Goal: Understand process/instructions: Learn how to perform a task or action

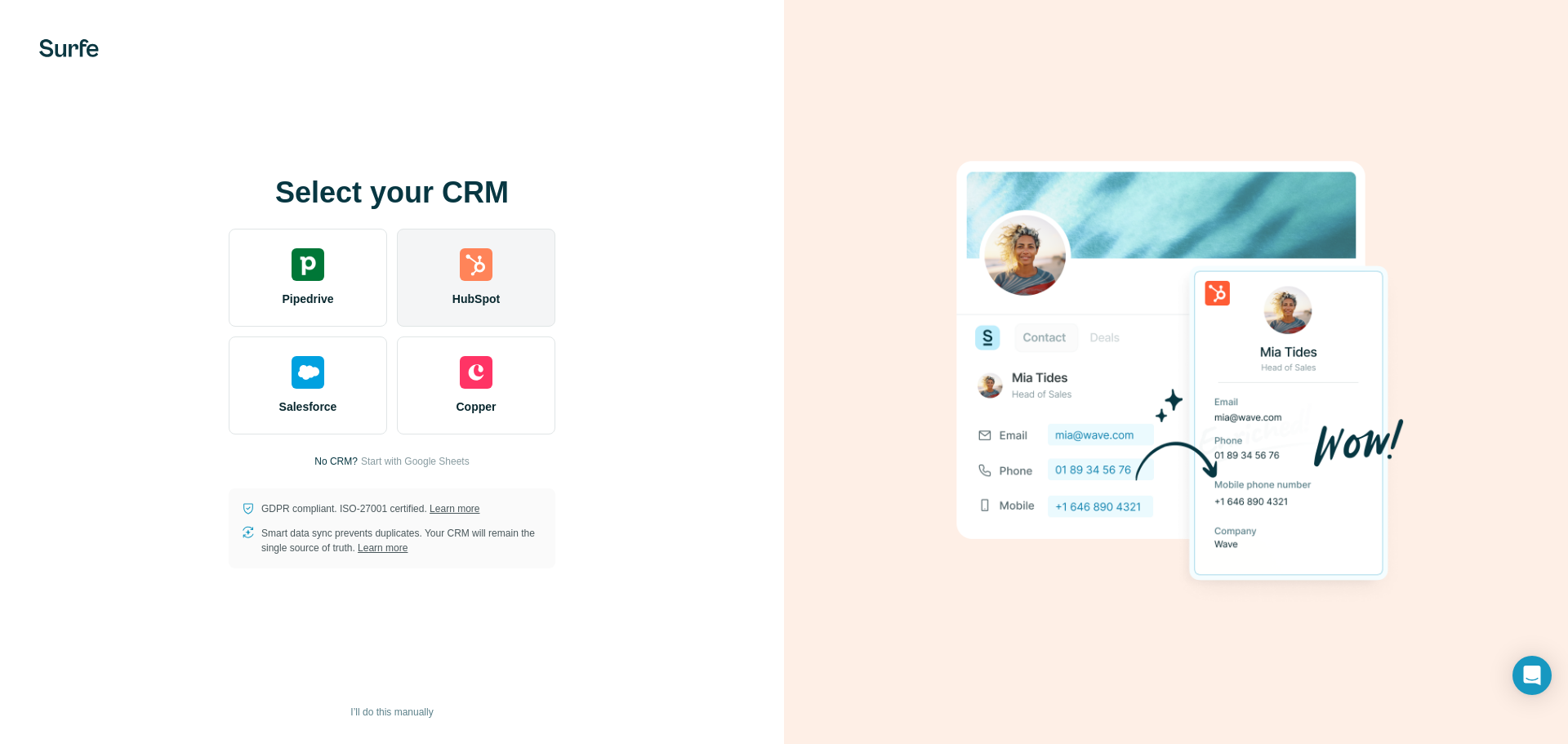
click at [473, 264] on img at bounding box center [476, 265] width 33 height 33
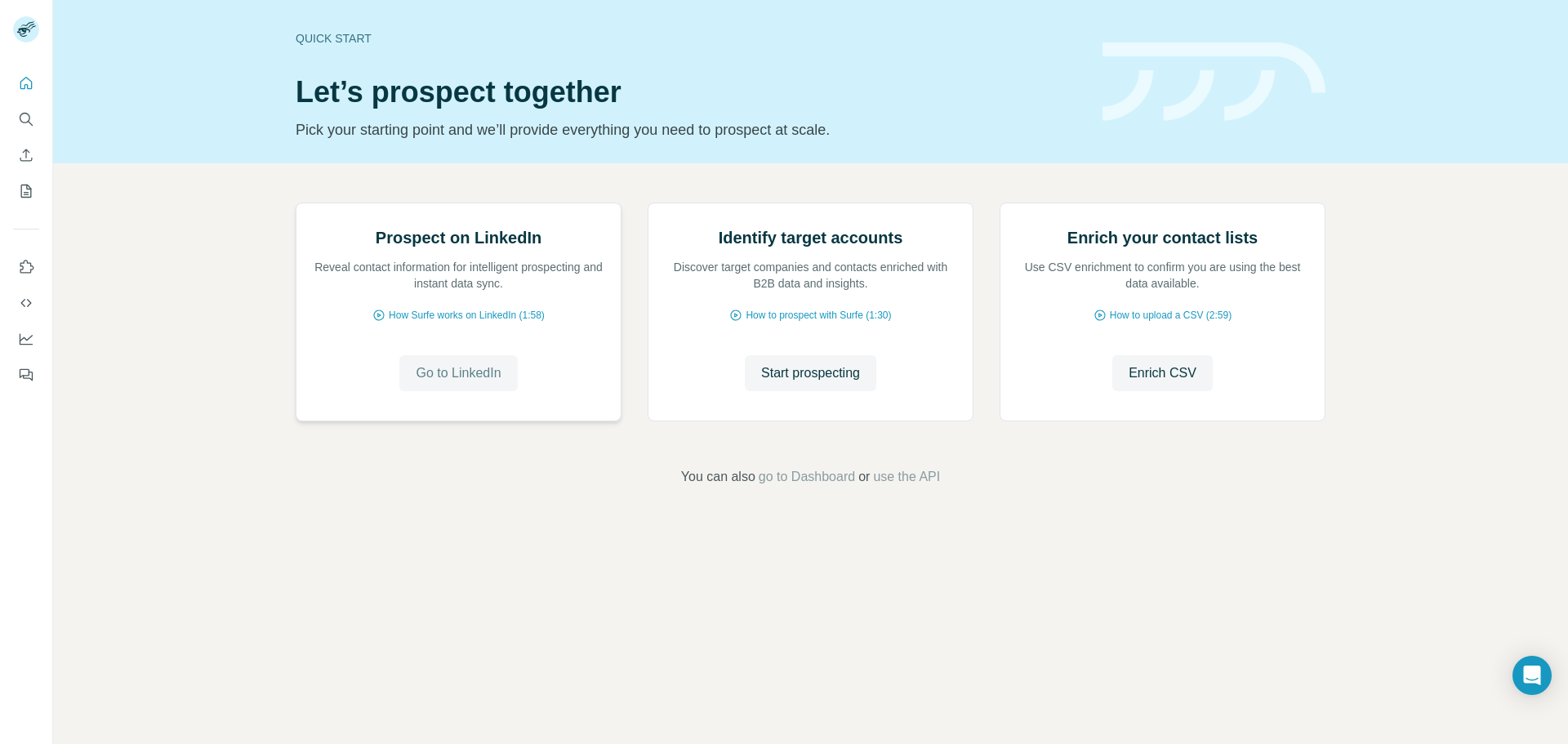
click at [463, 383] on span "Go to LinkedIn" at bounding box center [459, 373] width 85 height 19
click at [482, 383] on span "Go to LinkedIn" at bounding box center [459, 373] width 85 height 19
click at [461, 383] on span "Go to LinkedIn" at bounding box center [459, 373] width 85 height 19
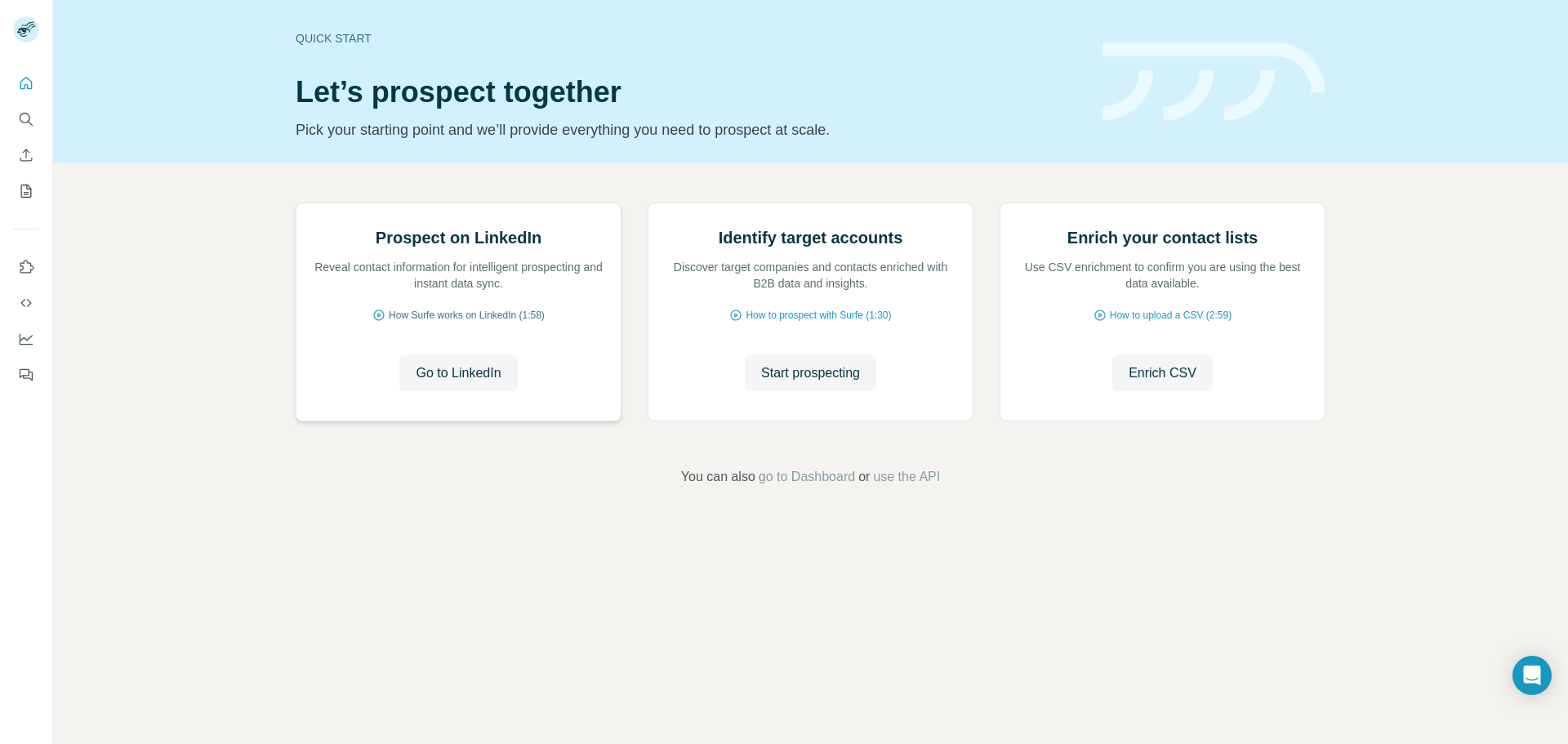
click at [449, 322] on span "How Surfe works on LinkedIn (1:58)" at bounding box center [466, 314] width 156 height 15
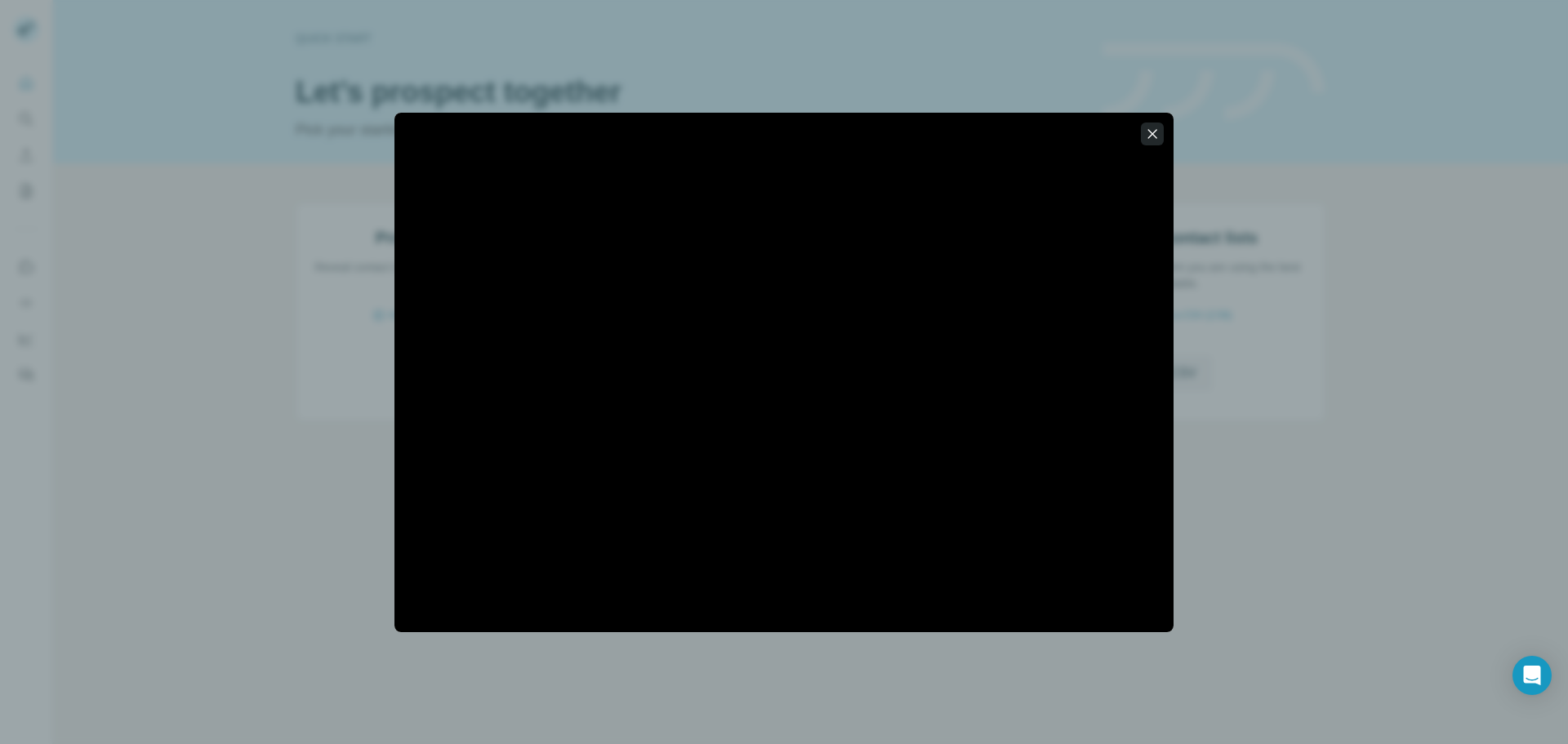
click at [1141, 137] on button "button" at bounding box center [1152, 134] width 23 height 23
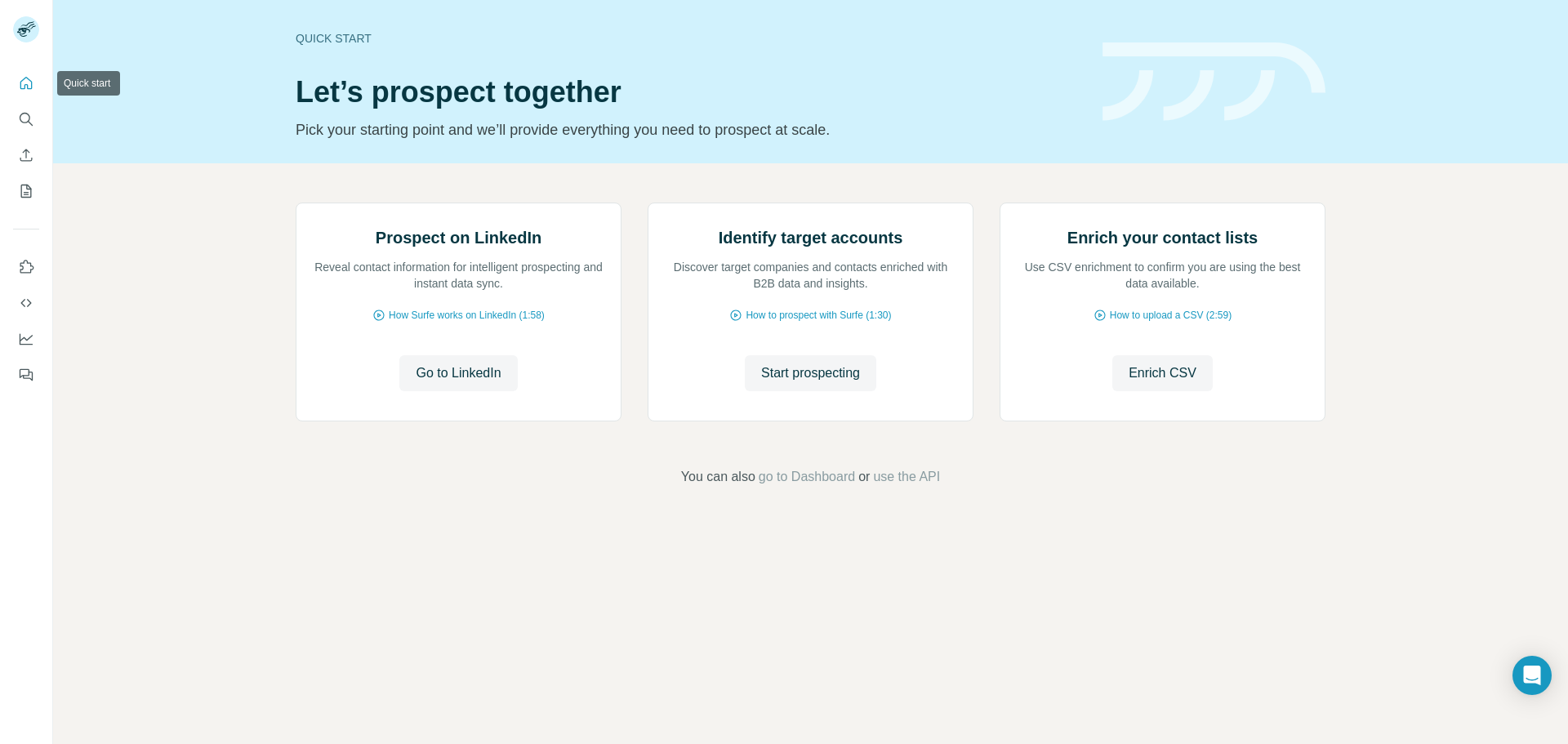
click at [31, 82] on icon "Quick start" at bounding box center [26, 82] width 13 height 13
click at [22, 81] on icon "Quick start" at bounding box center [26, 83] width 16 height 16
click at [447, 383] on span "Go to LinkedIn" at bounding box center [459, 373] width 85 height 19
click at [441, 383] on span "Go to LinkedIn" at bounding box center [459, 373] width 85 height 19
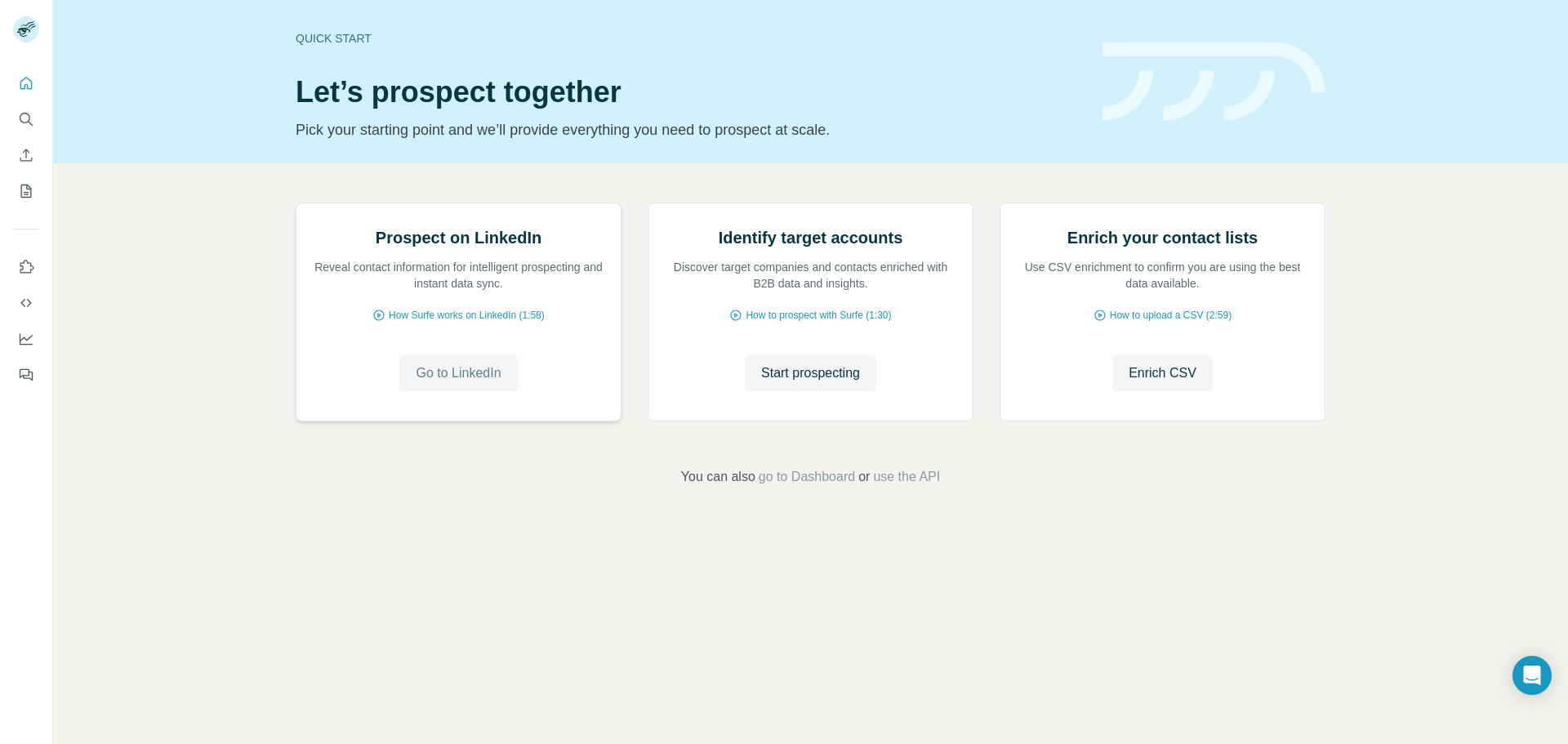
click at [441, 383] on span "Go to LinkedIn" at bounding box center [459, 373] width 85 height 19
click at [296, 203] on img at bounding box center [296, 203] width 0 height 0
click at [29, 79] on icon "Quick start" at bounding box center [26, 83] width 16 height 16
click at [25, 265] on icon "Use Surfe on LinkedIn" at bounding box center [26, 267] width 16 height 16
click at [20, 261] on icon "Use Surfe on LinkedIn" at bounding box center [26, 267] width 16 height 16
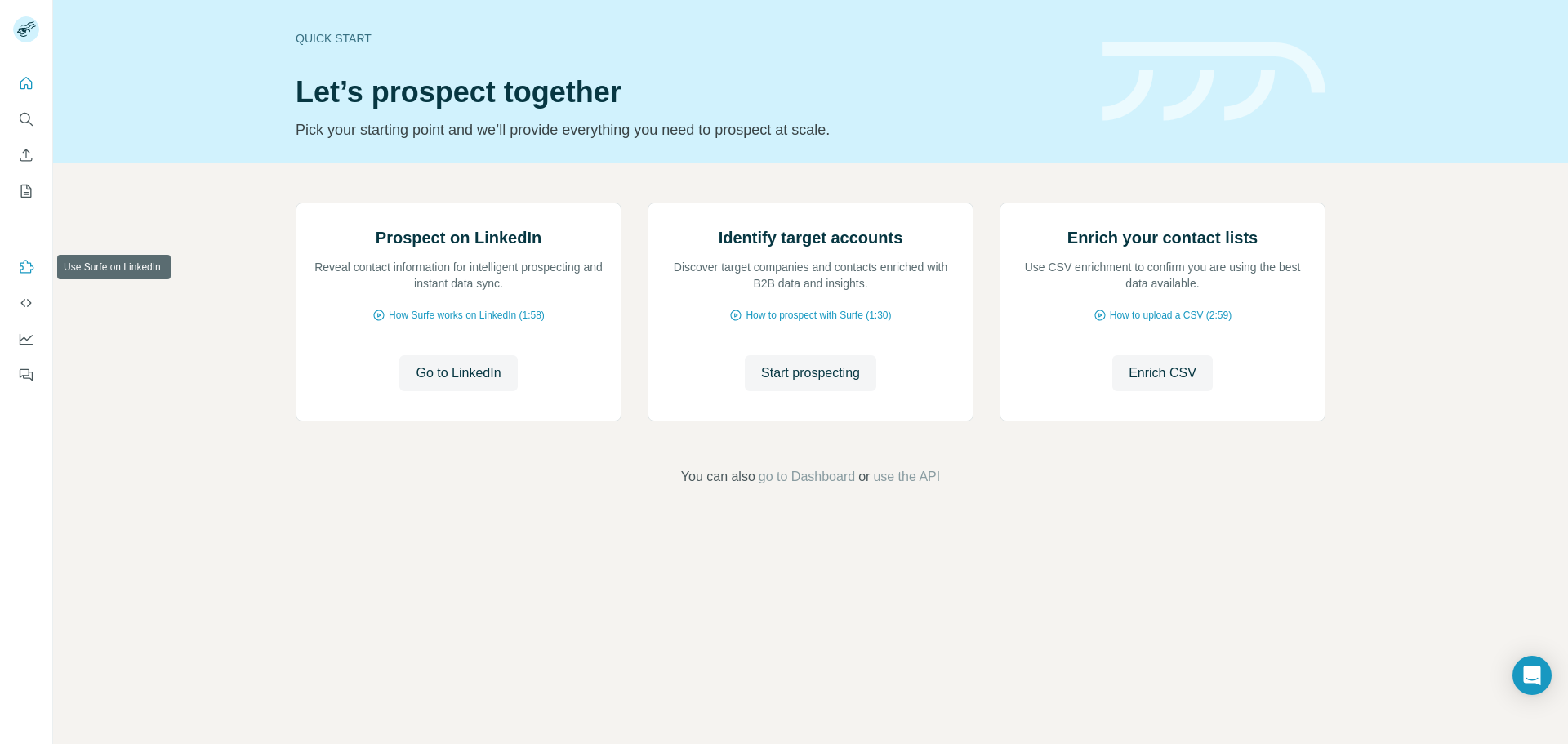
click at [14, 253] on button "Use Surfe on LinkedIn" at bounding box center [26, 267] width 26 height 29
click at [24, 263] on icon "Use Surfe on LinkedIn" at bounding box center [27, 266] width 14 height 14
click at [487, 383] on span "Go to LinkedIn" at bounding box center [459, 373] width 85 height 19
drag, startPoint x: 481, startPoint y: 558, endPoint x: 166, endPoint y: 27, distance: 617.4
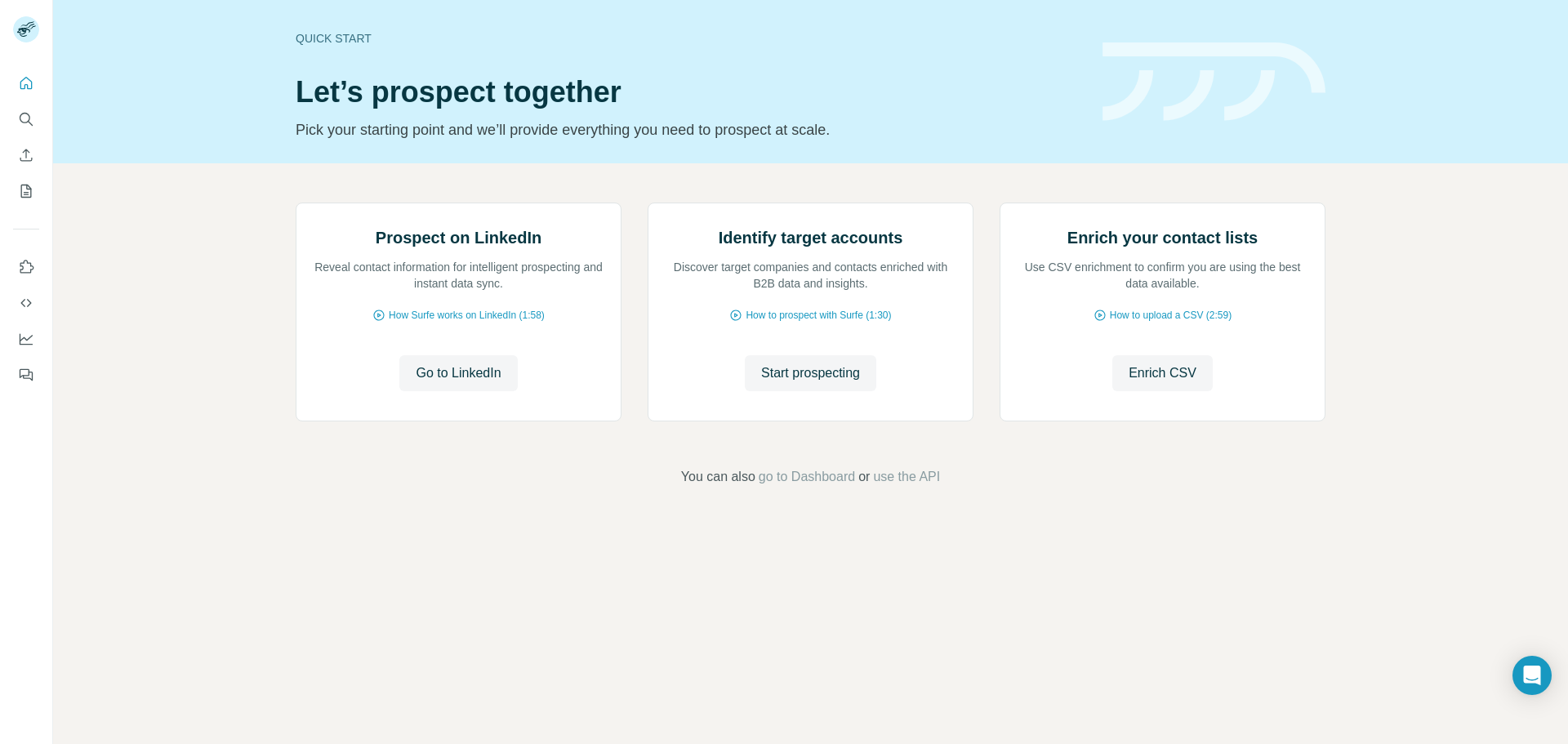
click at [166, 27] on div "Quick start Let’s prospect together Pick your starting point and we’ll provide …" at bounding box center [811, 81] width 1515 height 164
click at [29, 78] on icon "Quick start" at bounding box center [26, 83] width 16 height 16
click at [448, 383] on span "Go to LinkedIn" at bounding box center [459, 373] width 85 height 19
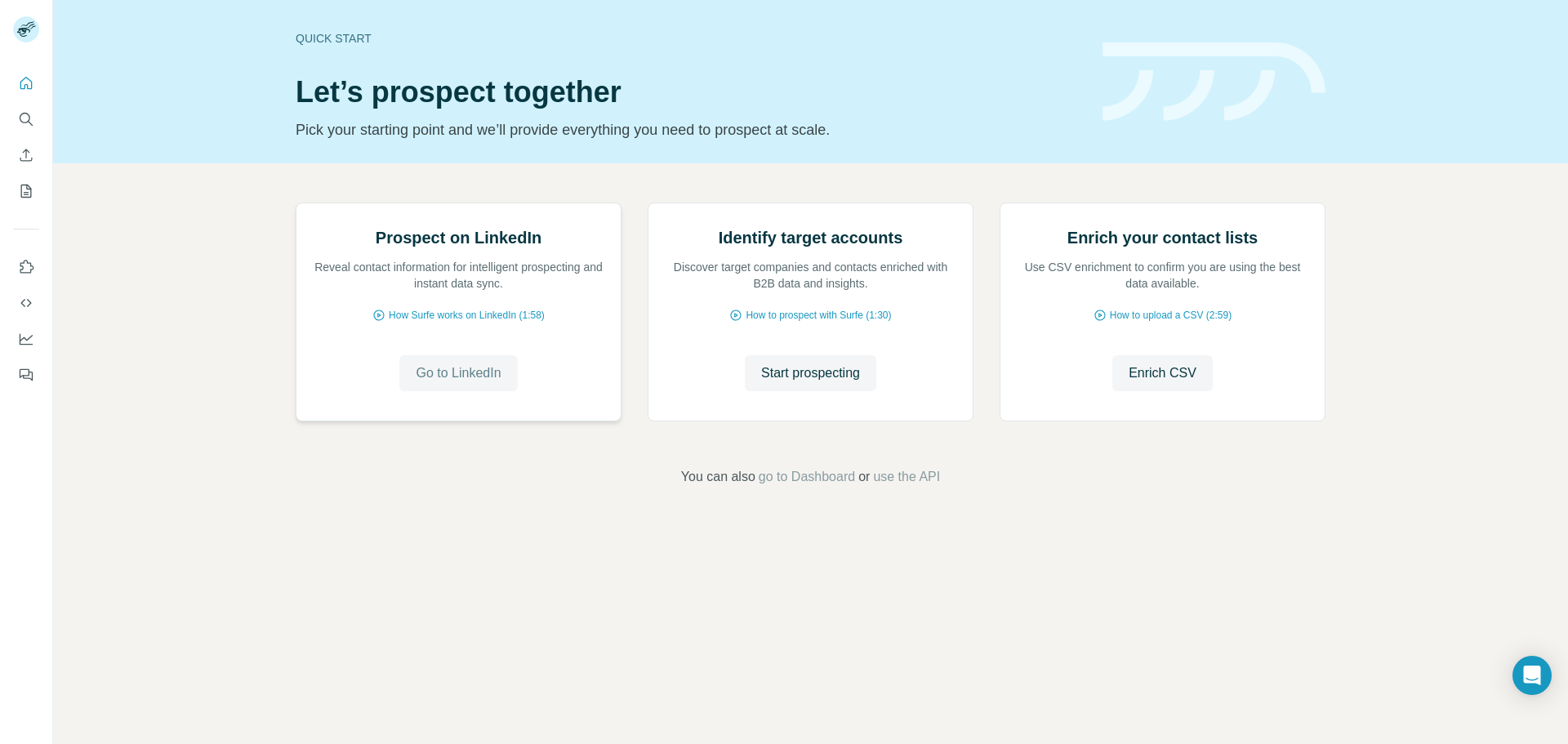
click at [448, 383] on span "Go to LinkedIn" at bounding box center [459, 373] width 85 height 19
click at [416, 383] on span "Go to LinkedIn" at bounding box center [459, 373] width 85 height 19
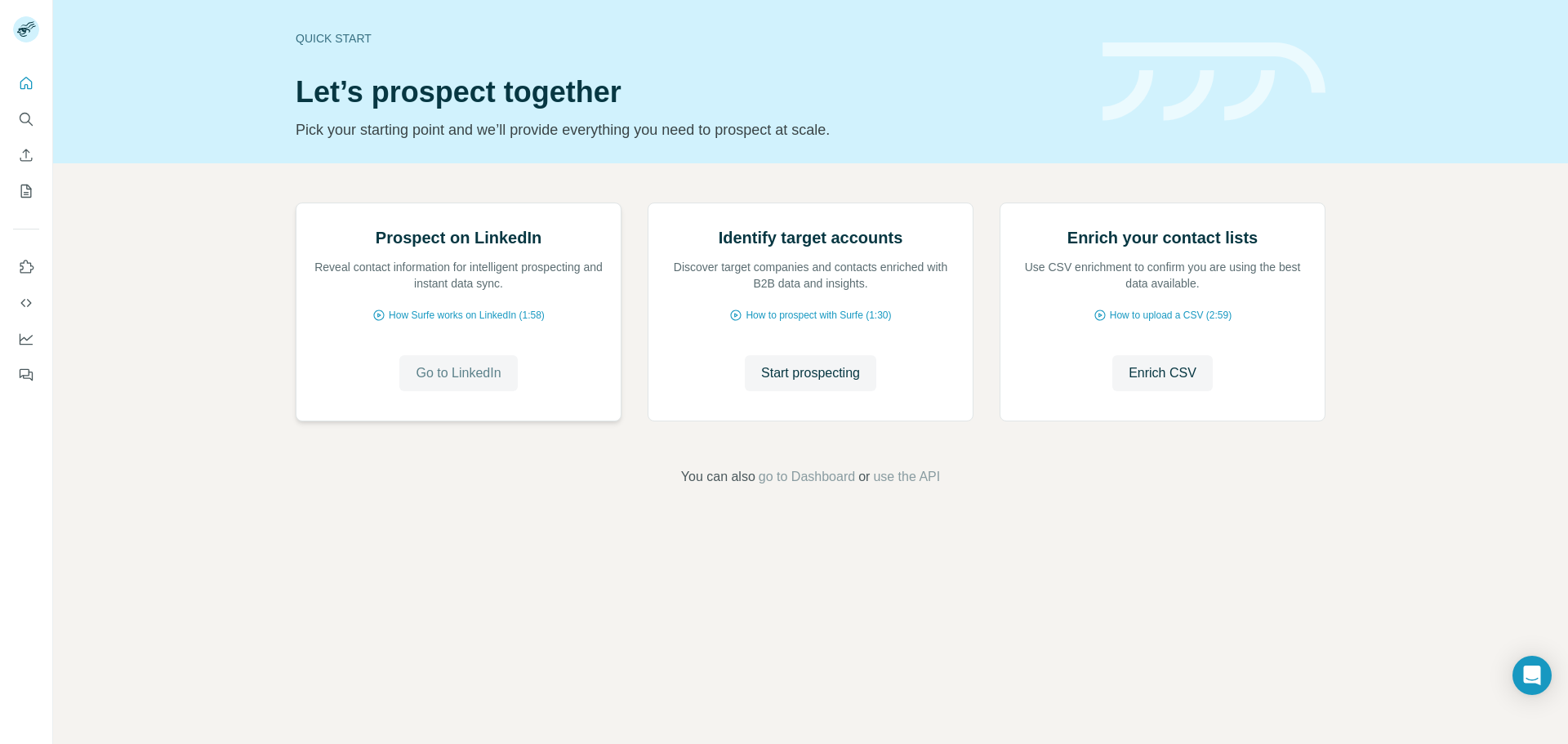
click at [493, 383] on span "Go to LinkedIn" at bounding box center [459, 373] width 85 height 19
click at [296, 203] on img at bounding box center [296, 203] width 0 height 0
click at [452, 383] on span "Go to LinkedIn" at bounding box center [459, 373] width 85 height 19
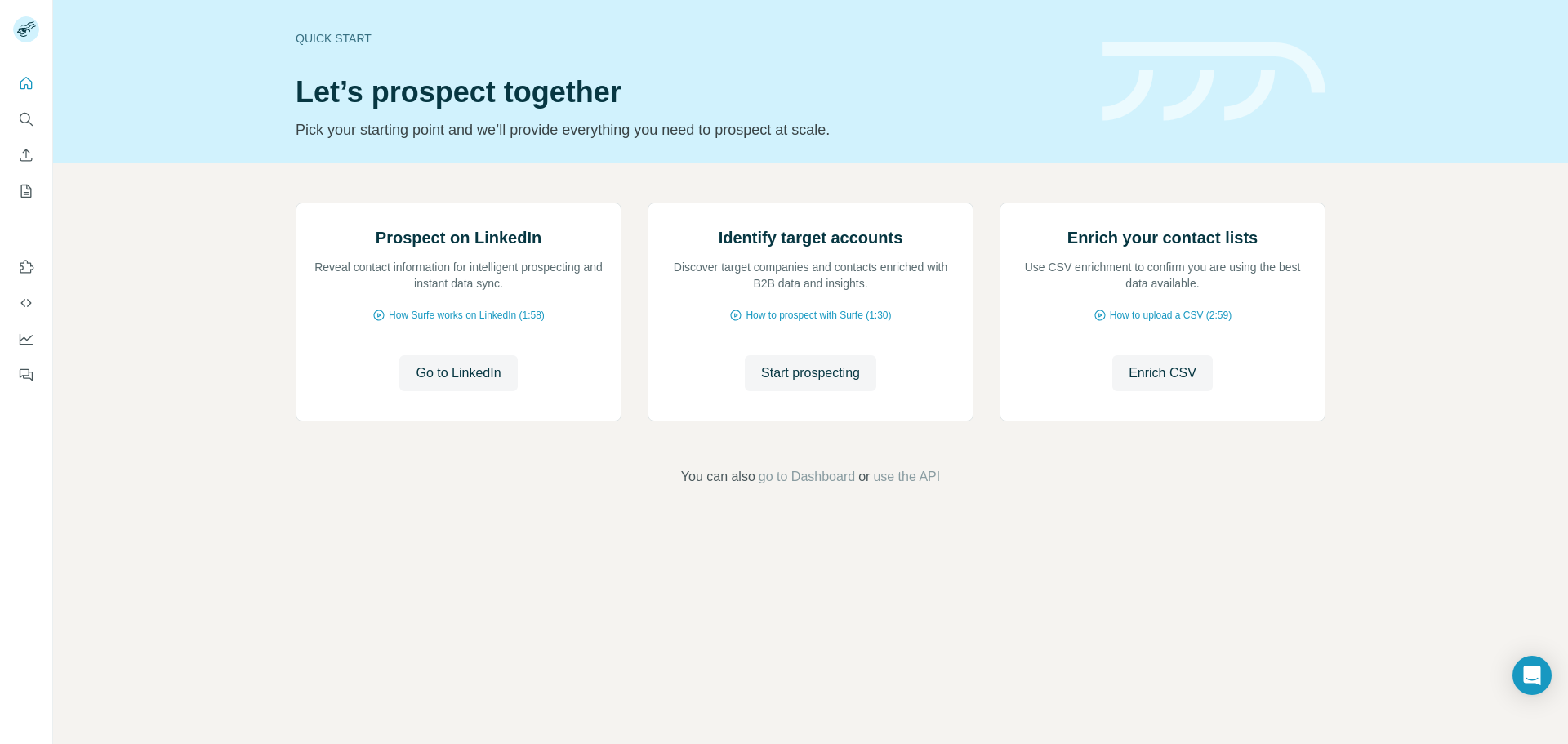
click at [390, 78] on h1 "Let’s prospect together" at bounding box center [690, 92] width 787 height 33
click at [512, 421] on div "Prospect on LinkedIn Reveal contact information for intelligent prospecting and…" at bounding box center [458, 312] width 324 height 218
click at [465, 383] on span "Go to LinkedIn" at bounding box center [459, 373] width 85 height 19
click at [469, 249] on h2 "Prospect on LinkedIn" at bounding box center [458, 238] width 165 height 23
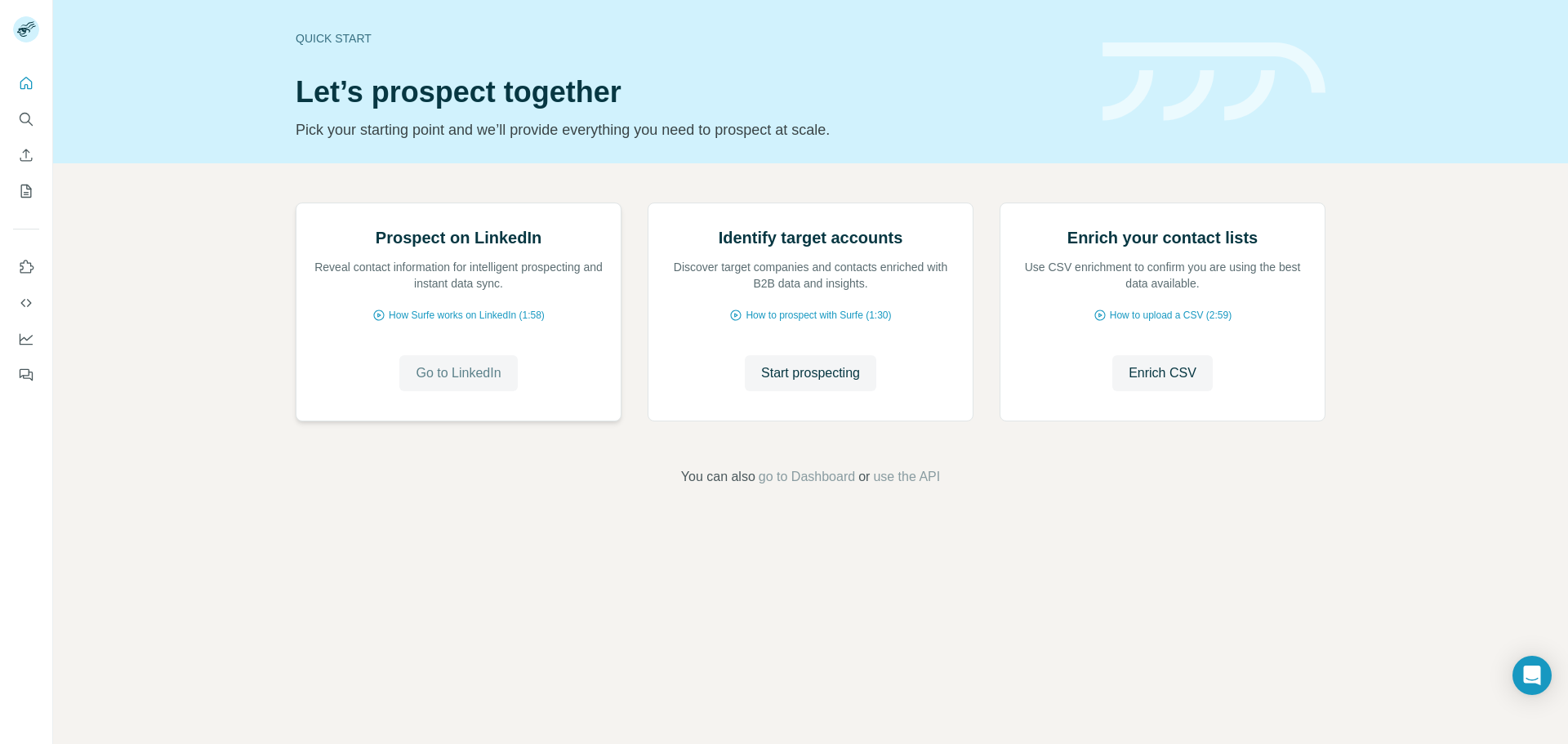
click at [438, 383] on span "Go to LinkedIn" at bounding box center [459, 373] width 85 height 19
click at [439, 383] on span "Go to LinkedIn" at bounding box center [459, 373] width 85 height 19
